Goal: Task Accomplishment & Management: Manage account settings

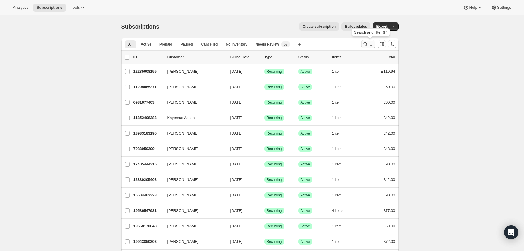
click at [365, 44] on icon "Search and filter results" at bounding box center [366, 44] width 6 height 6
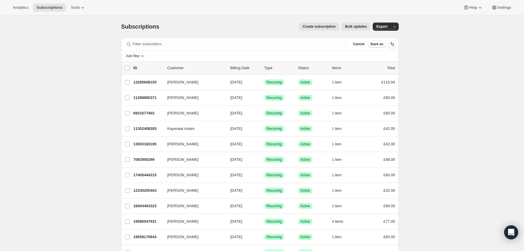
click at [324, 49] on div "Filter subscribers Cancel Save as" at bounding box center [260, 44] width 278 height 13
click at [317, 49] on div "Filter subscribers Cancel Save as" at bounding box center [260, 44] width 278 height 13
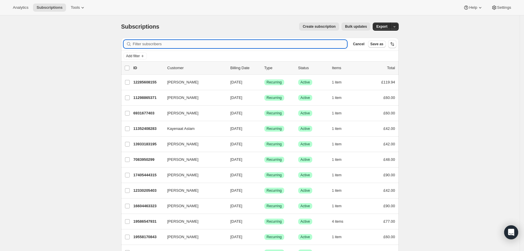
click at [315, 47] on input "Filter subscribers" at bounding box center [240, 44] width 215 height 8
paste input "[EMAIL_ADDRESS][DOMAIN_NAME]"
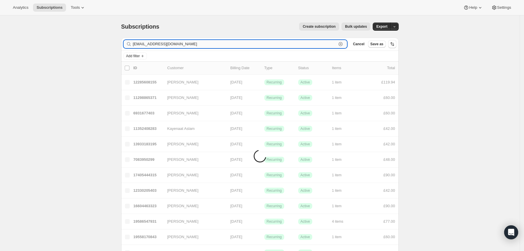
type input "[EMAIL_ADDRESS][DOMAIN_NAME]"
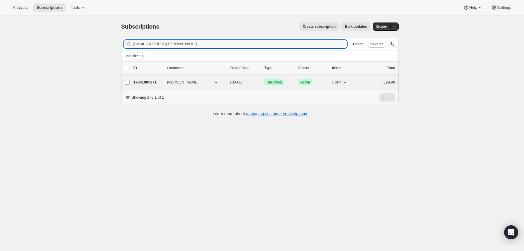
click at [293, 86] on div "17831985371 [PERSON_NAME] [DATE] Success Recurring Success Active 1 item £29.98" at bounding box center [265, 82] width 262 height 8
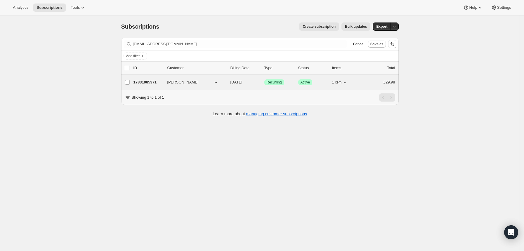
click at [293, 86] on div "17831985371 [PERSON_NAME] [DATE] Success Recurring Success Active 1 item £29.98" at bounding box center [265, 82] width 262 height 8
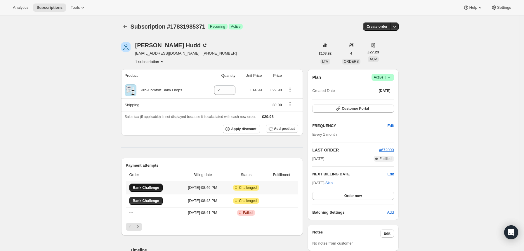
click at [146, 189] on span "Bank Challenge" at bounding box center [146, 188] width 26 height 5
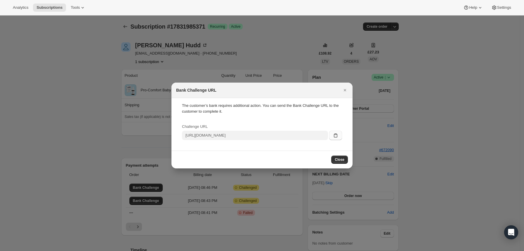
click at [333, 137] on icon ":rbl:" at bounding box center [336, 136] width 6 height 6
click at [344, 88] on icon "Close" at bounding box center [345, 90] width 6 height 6
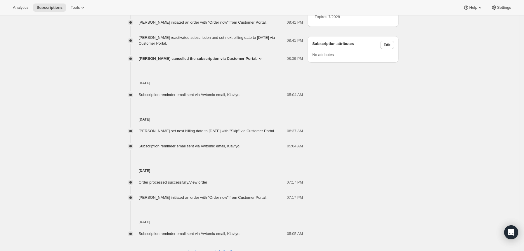
scroll to position [319, 0]
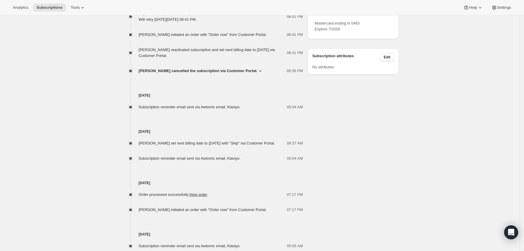
click at [388, 16] on icon at bounding box center [387, 13] width 6 height 6
click at [400, 46] on span "Send link to update card" at bounding box center [389, 47] width 41 height 4
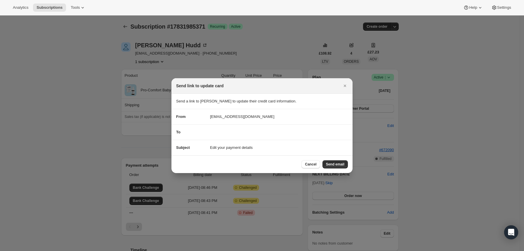
scroll to position [0, 0]
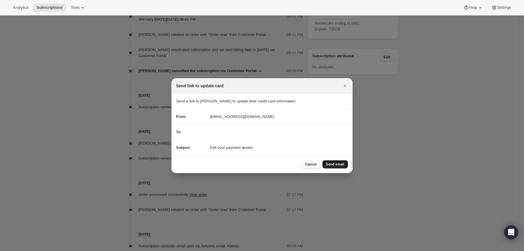
click at [341, 163] on span "Send email" at bounding box center [335, 164] width 18 height 5
